Goal: Task Accomplishment & Management: Manage account settings

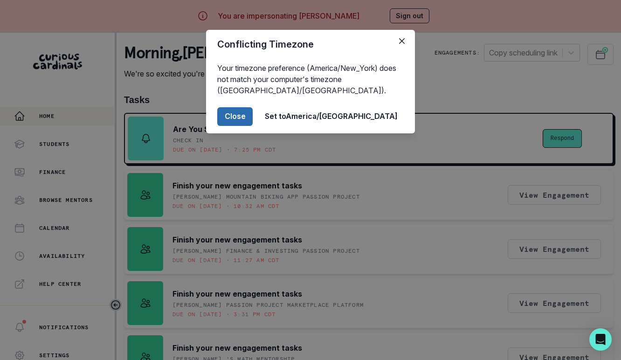
click at [253, 119] on button "Close" at bounding box center [234, 116] width 35 height 19
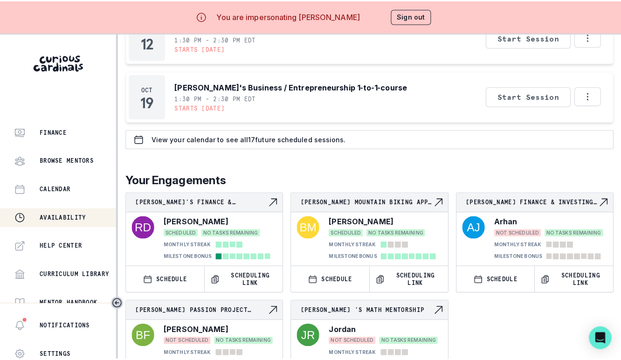
scroll to position [44, 0]
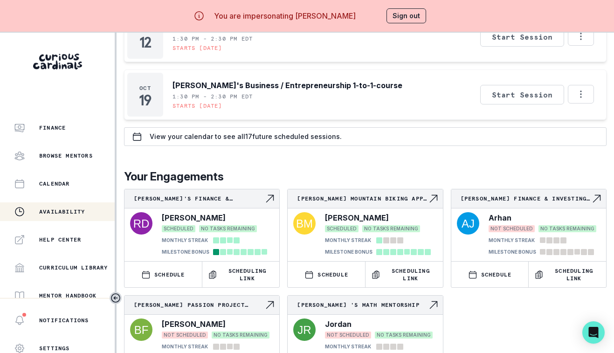
click at [65, 209] on p "Availability" at bounding box center [62, 211] width 46 height 7
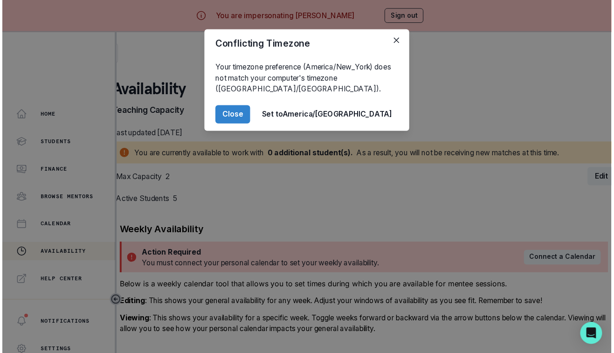
scroll to position [11, 0]
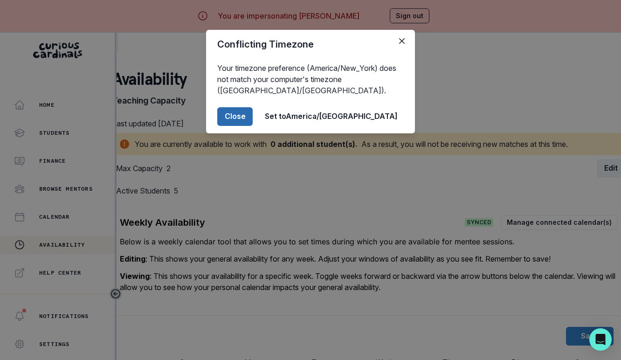
click at [253, 117] on button "Close" at bounding box center [234, 116] width 35 height 19
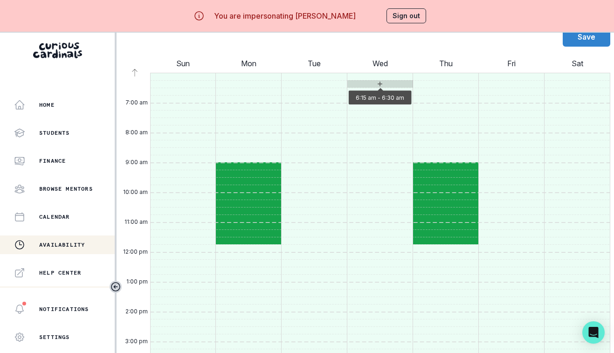
scroll to position [640, 0]
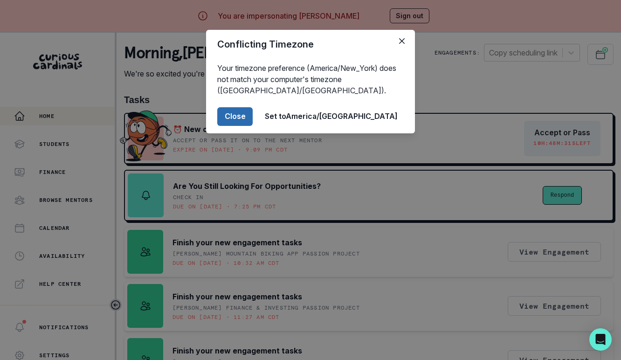
click at [253, 113] on button "Close" at bounding box center [234, 116] width 35 height 19
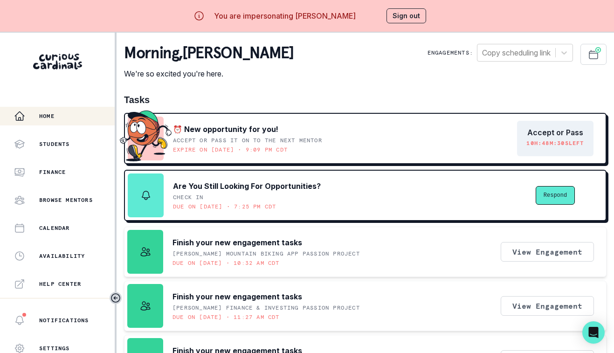
click at [397, 22] on button "Sign out" at bounding box center [407, 15] width 40 height 15
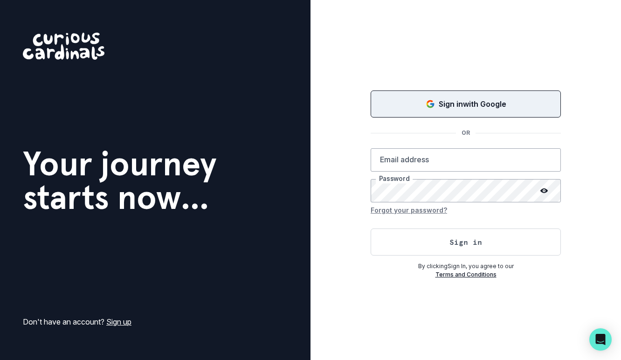
click at [436, 103] on div "Sign in with Google" at bounding box center [466, 103] width 167 height 11
